Goal: Transaction & Acquisition: Purchase product/service

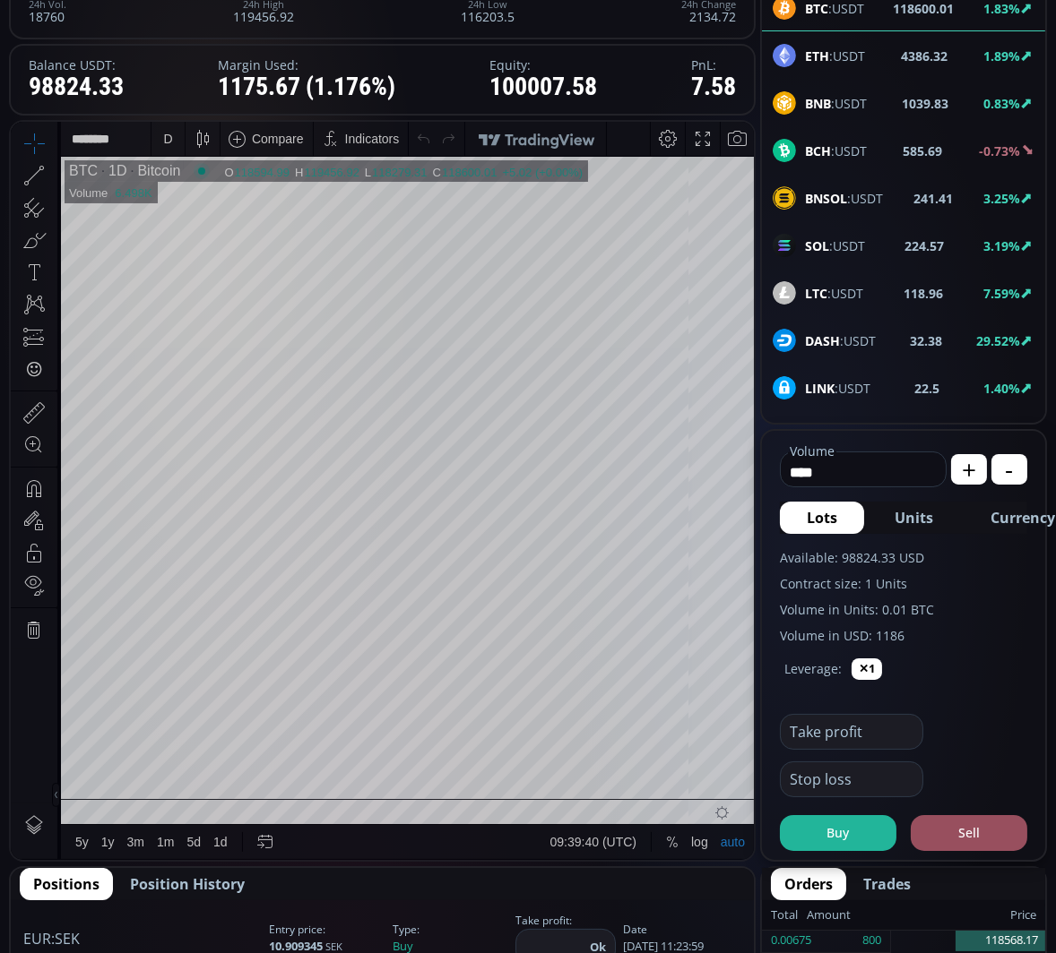
scroll to position [248, 0]
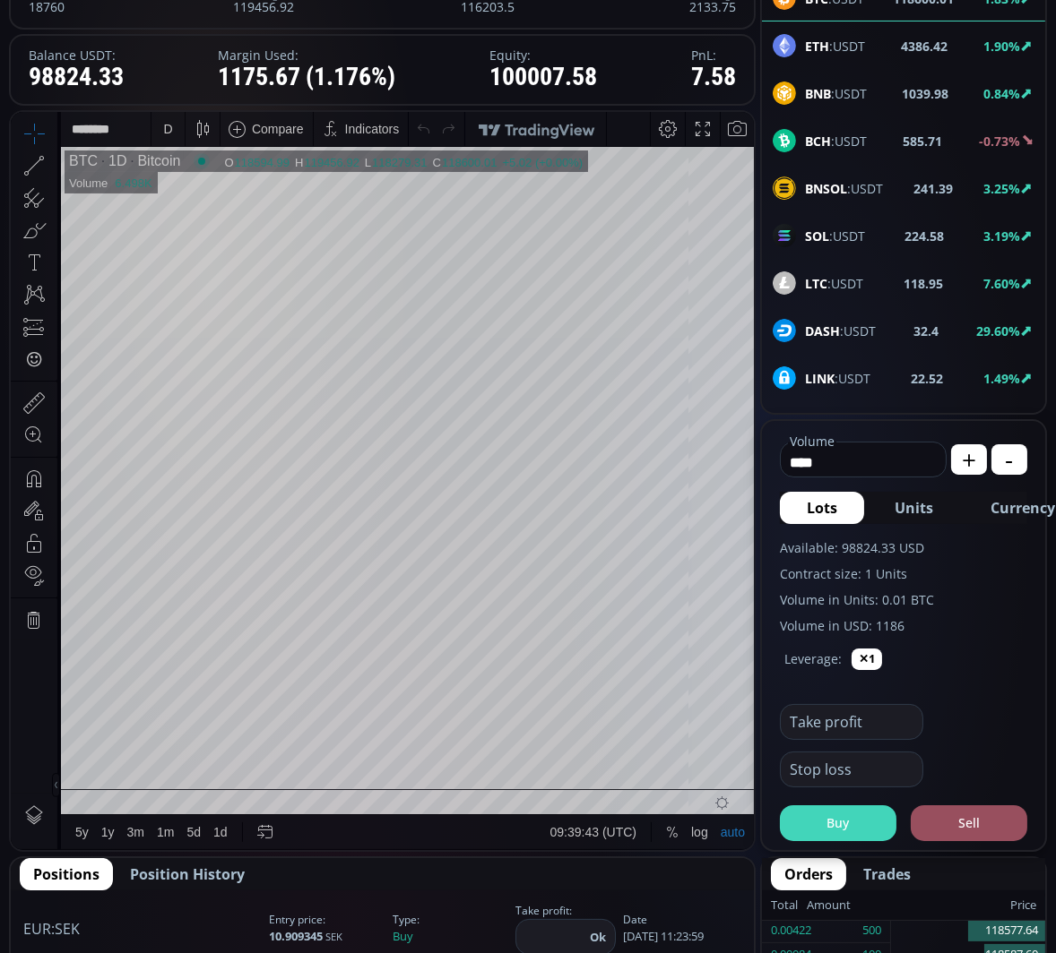
click at [849, 817] on button "Buy" at bounding box center [838, 824] width 116 height 36
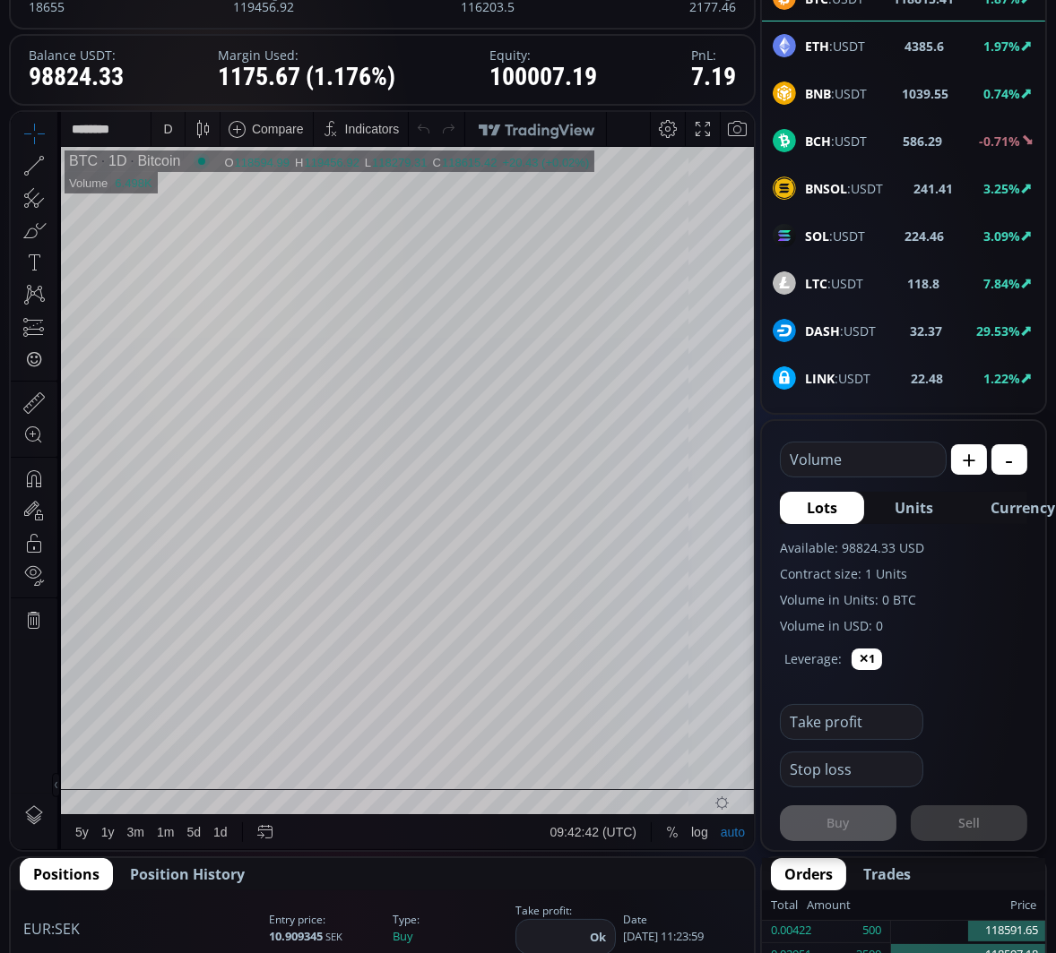
click at [859, 460] on input "text" at bounding box center [859, 460] width 156 height 34
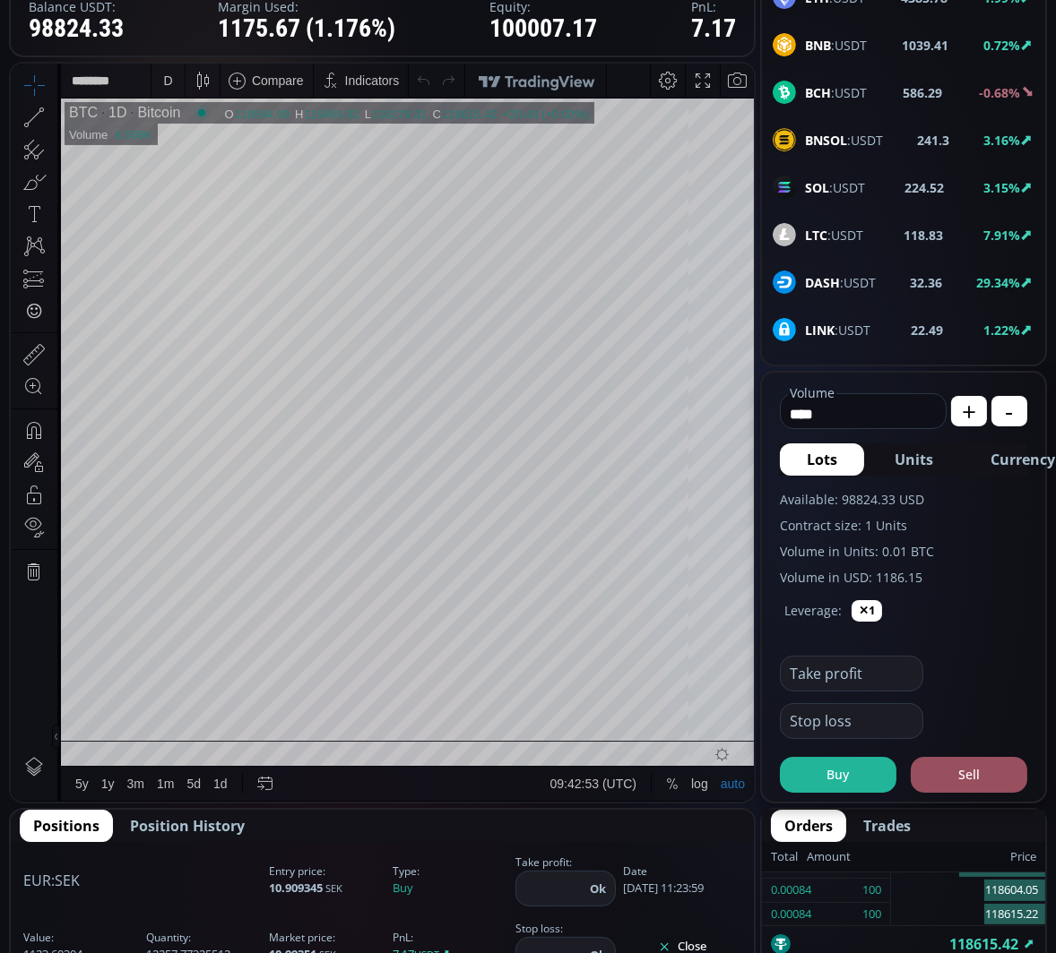
scroll to position [287, 0]
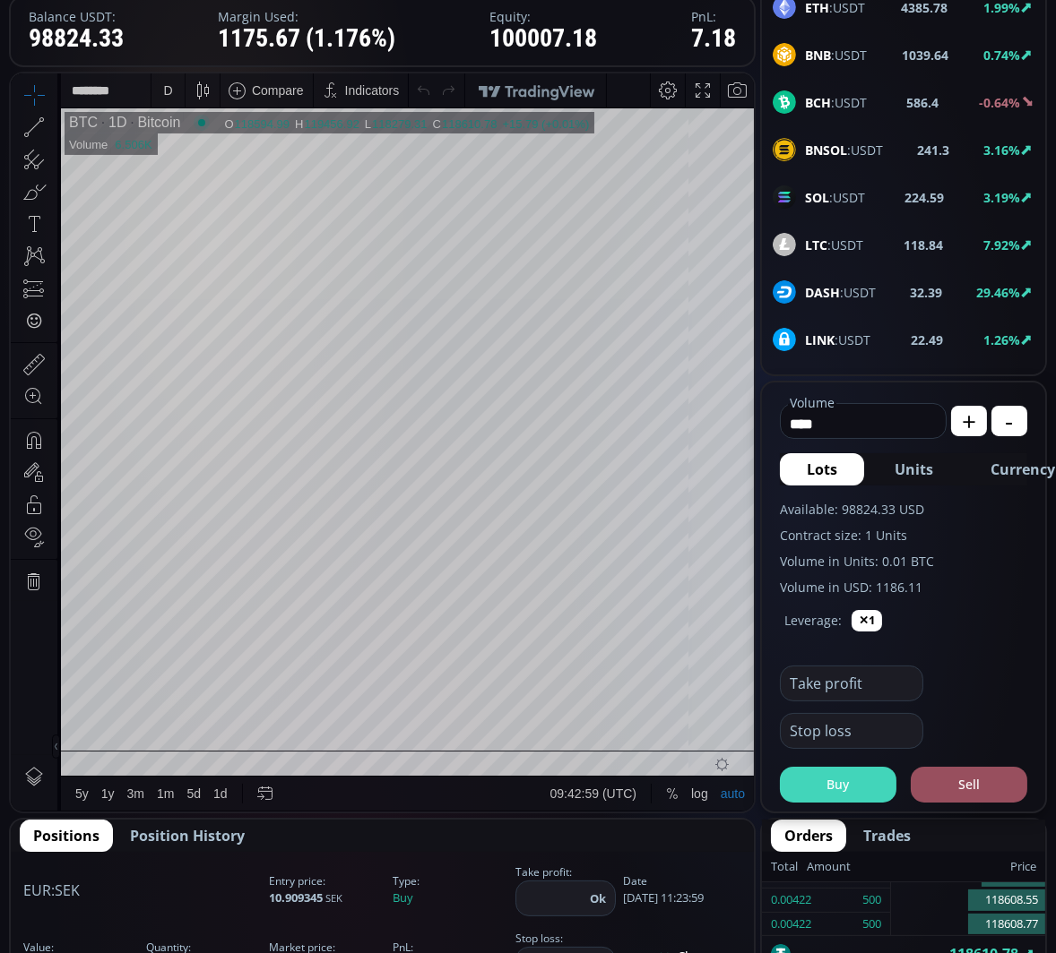
click at [839, 776] on button "Buy" at bounding box center [838, 785] width 116 height 36
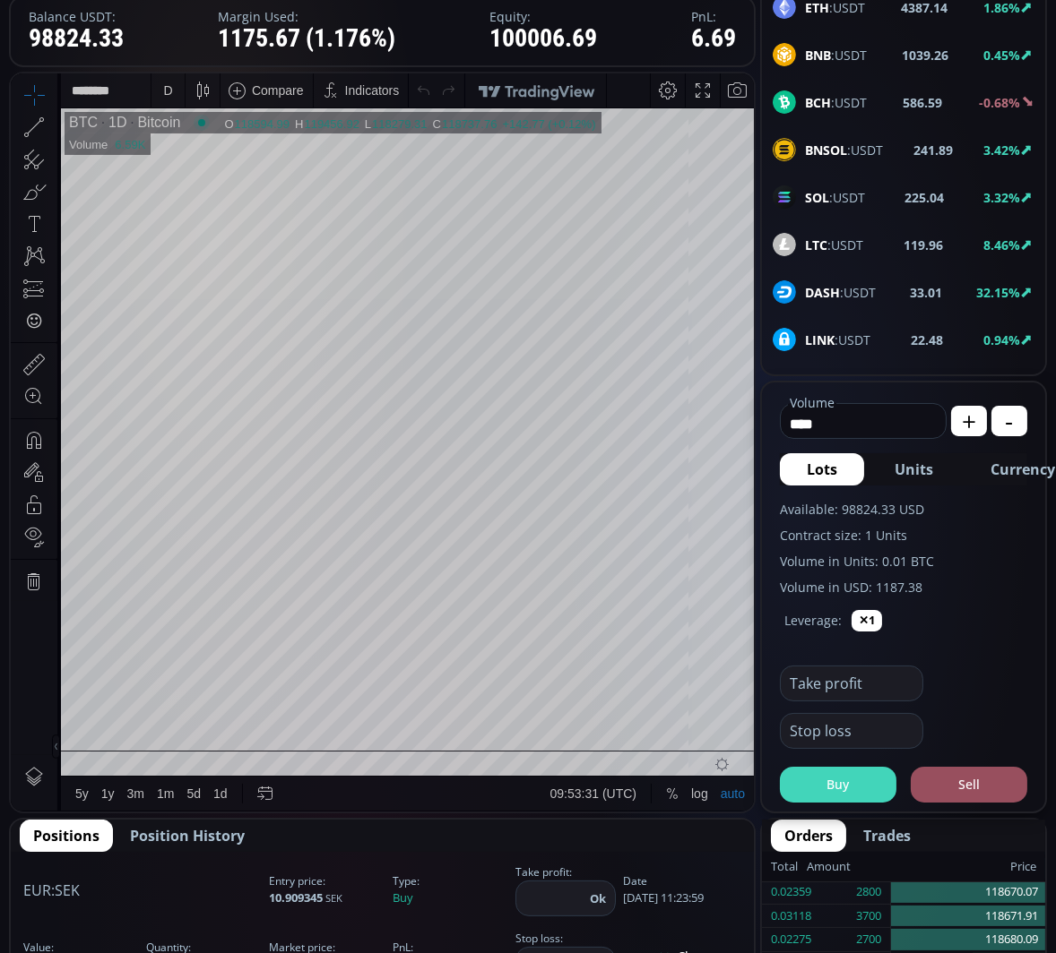
click at [830, 788] on button "Buy" at bounding box center [838, 785] width 116 height 36
